Goal: Information Seeking & Learning: Learn about a topic

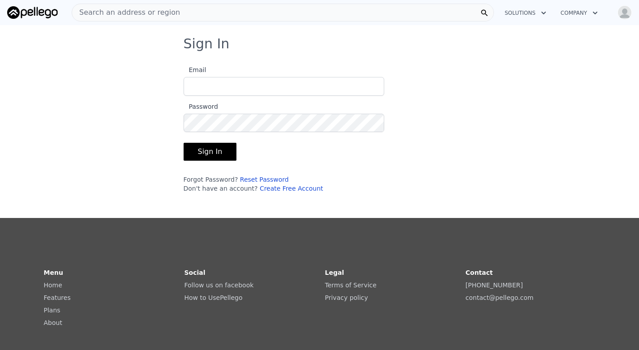
type input "[EMAIL_ADDRESS][DOMAIN_NAME]"
click at [215, 147] on button "Sign In" at bounding box center [210, 152] width 53 height 18
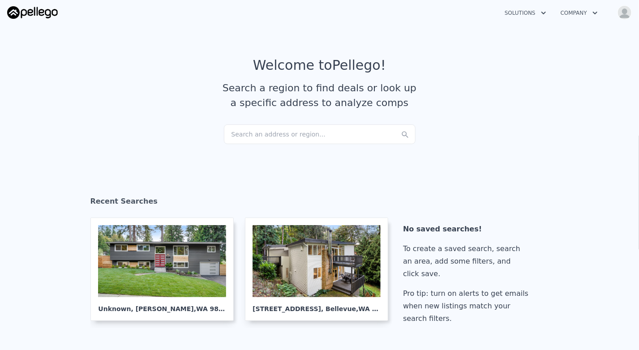
click at [309, 137] on div "Search an address or region..." at bounding box center [320, 135] width 192 height 20
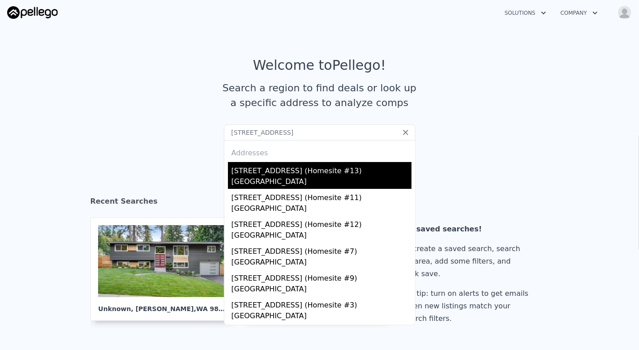
type input "[STREET_ADDRESS]"
click at [285, 170] on div "[STREET_ADDRESS] (Homesite #13)" at bounding box center [322, 169] width 180 height 14
